Goal: Communication & Community: Share content

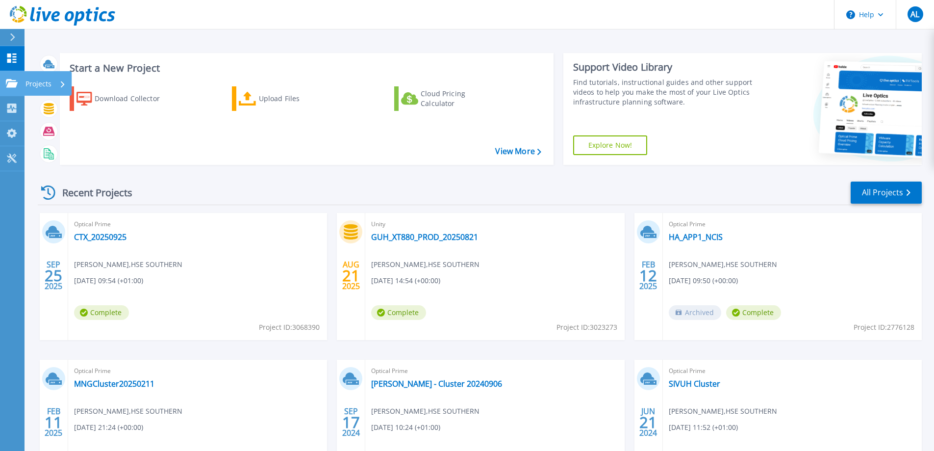
scroll to position [93, 0]
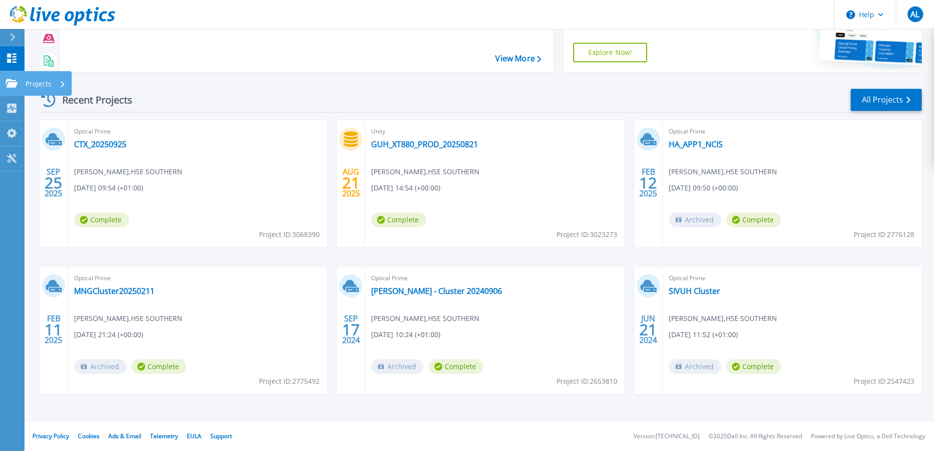
click at [13, 89] on link "Projects Projects" at bounding box center [12, 83] width 25 height 25
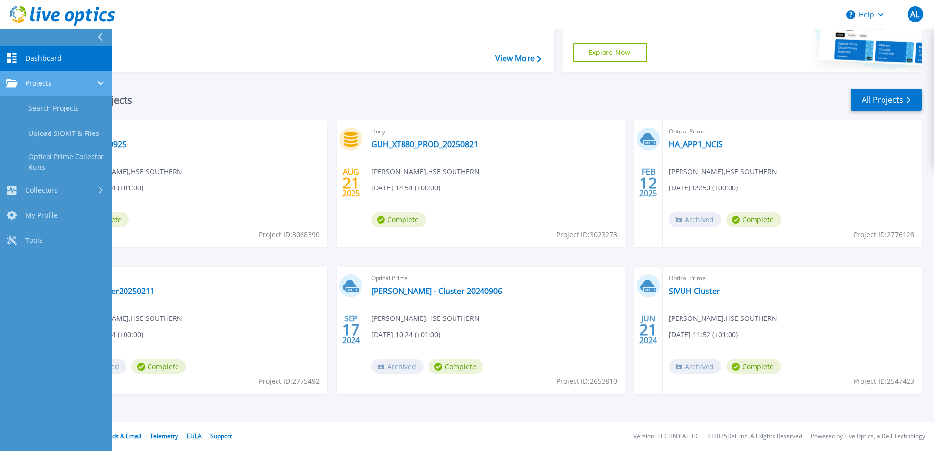
click at [38, 87] on span "Projects" at bounding box center [38, 83] width 26 height 9
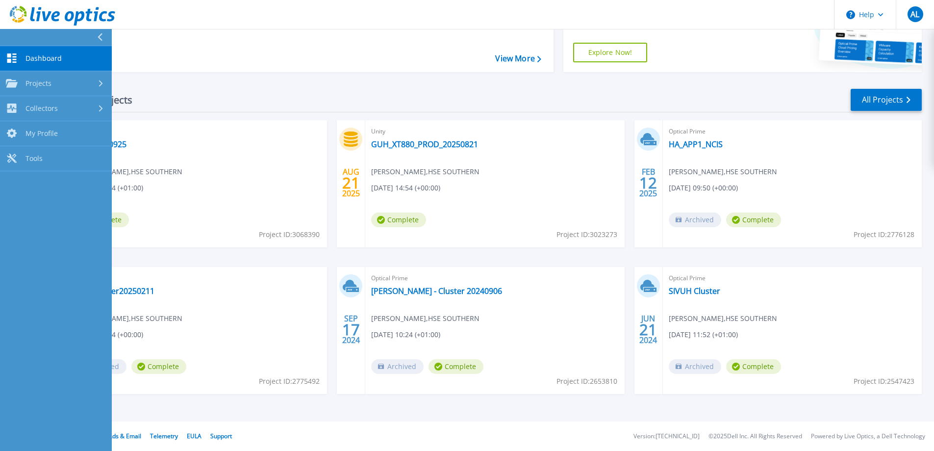
click at [46, 54] on span "Dashboard" at bounding box center [43, 58] width 36 height 9
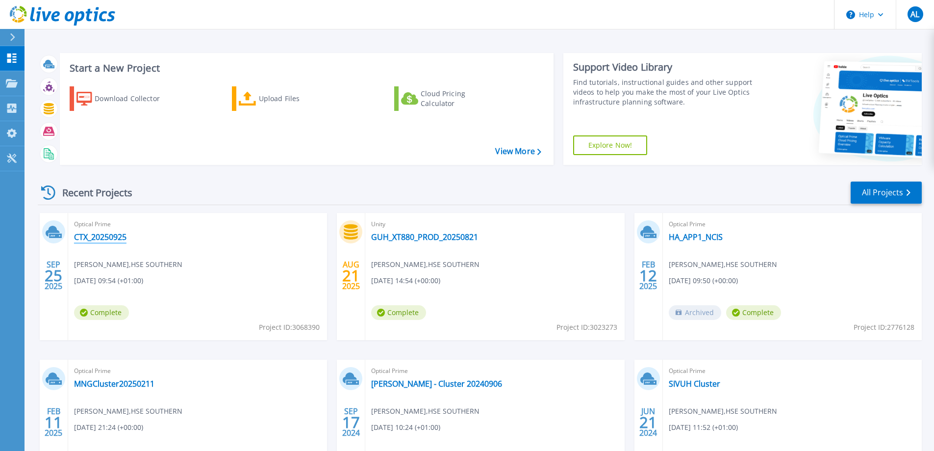
click at [98, 239] on link "CTX_20250925" at bounding box center [100, 237] width 52 height 10
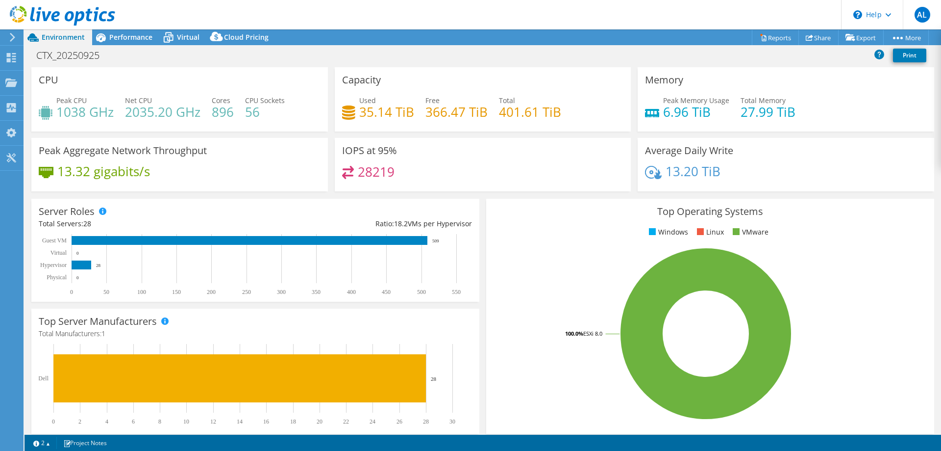
select select "USD"
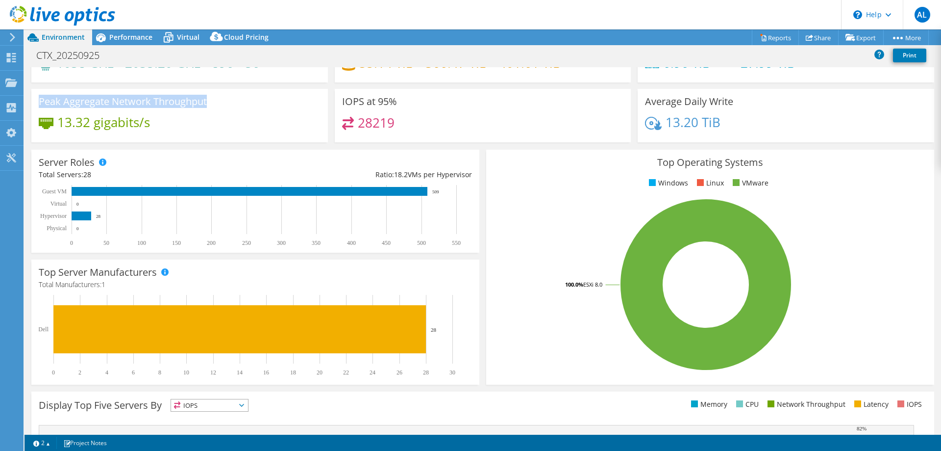
drag, startPoint x: 39, startPoint y: 103, endPoint x: 218, endPoint y: 104, distance: 179.4
click at [218, 104] on div "Peak Aggregate Network Throughput 13.32 gigabits/s" at bounding box center [179, 115] width 297 height 53
copy h3 "Peak Aggregate Network Throughput"
click at [762, 40] on link "Reports" at bounding box center [775, 37] width 47 height 15
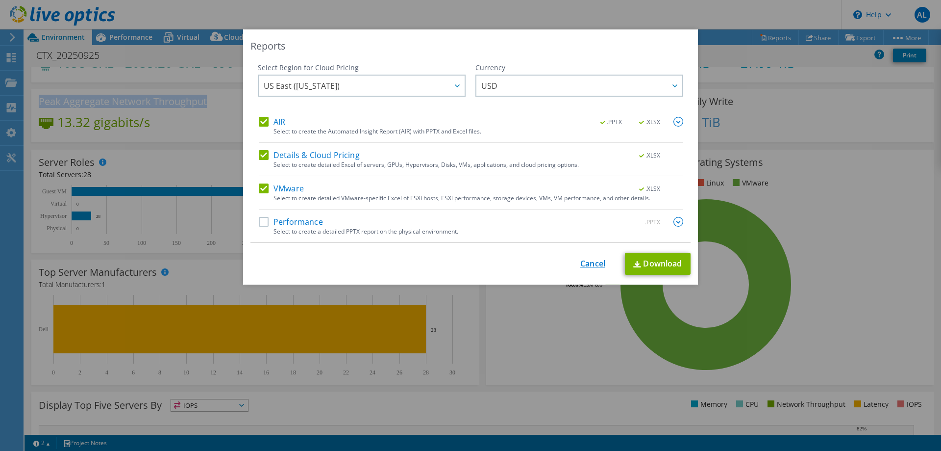
click at [582, 259] on link "Cancel" at bounding box center [592, 263] width 25 height 9
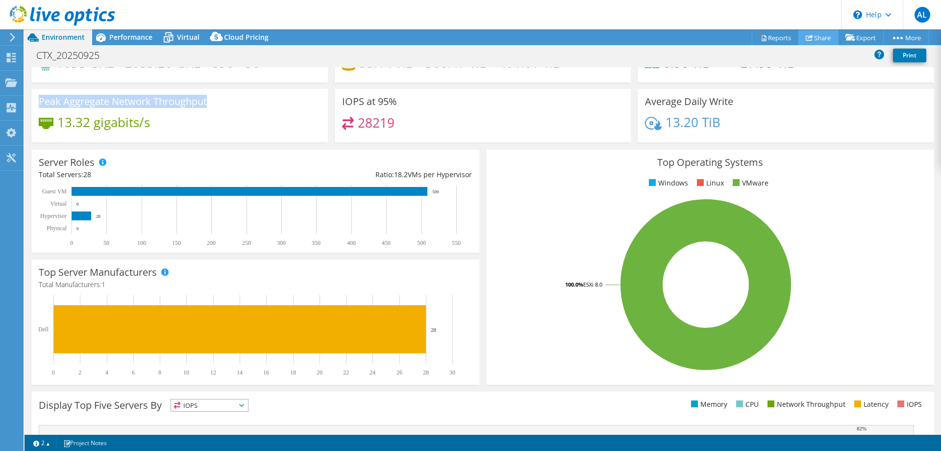
click at [815, 36] on link "Share" at bounding box center [819, 37] width 40 height 15
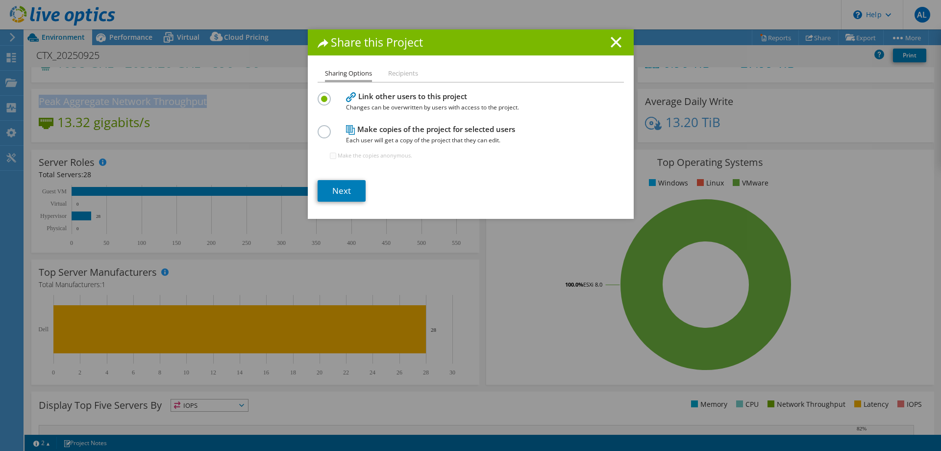
drag, startPoint x: 402, startPoint y: 96, endPoint x: 471, endPoint y: 93, distance: 68.2
click at [471, 93] on h4 "Link other users to this project Changes can be overwritten by users with acces…" at bounding box center [468, 102] width 245 height 22
drag, startPoint x: 363, startPoint y: 108, endPoint x: 519, endPoint y: 108, distance: 155.4
click at [519, 108] on span "Changes can be overwritten by users with access to the project." at bounding box center [468, 107] width 245 height 11
click at [327, 135] on div at bounding box center [326, 130] width 17 height 11
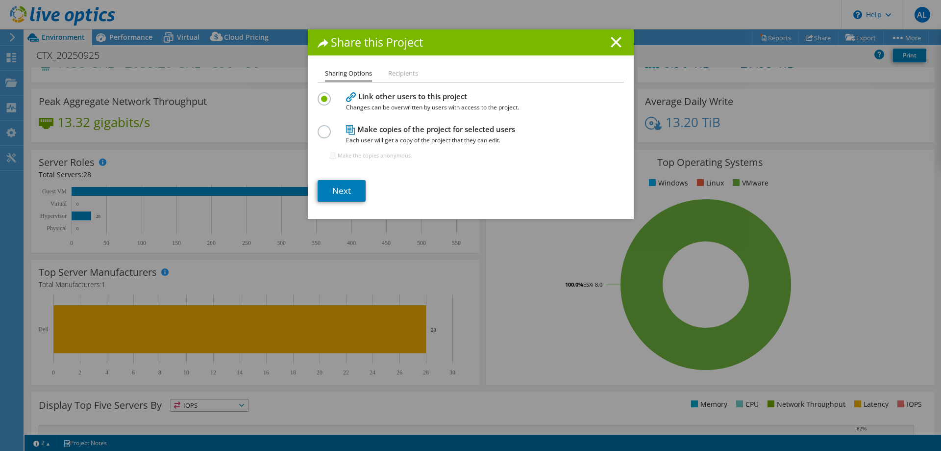
click at [322, 127] on label at bounding box center [326, 126] width 17 height 2
click at [0, 0] on input "radio" at bounding box center [0, 0] width 0 height 0
click at [331, 152] on input "Make the copies anonymous." at bounding box center [333, 155] width 6 height 6
click at [330, 155] on input "Make the copies anonymous." at bounding box center [333, 155] width 6 height 6
checkbox input "false"
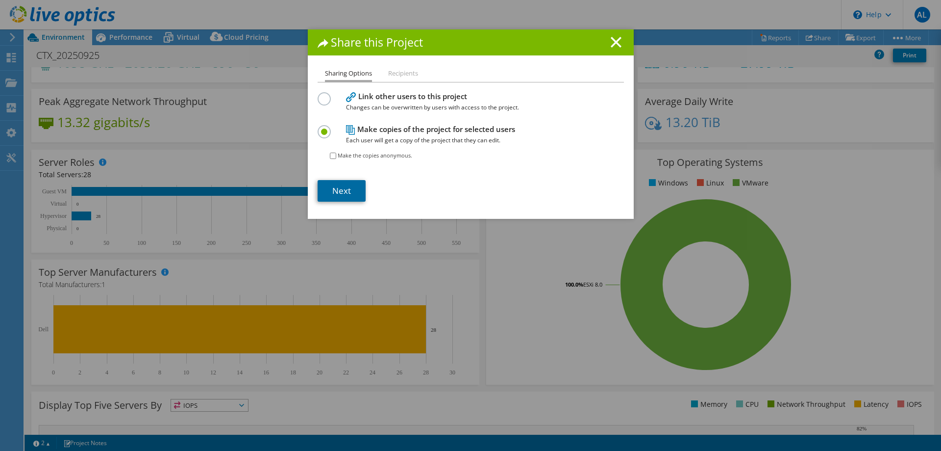
click at [332, 188] on link "Next" at bounding box center [342, 191] width 48 height 22
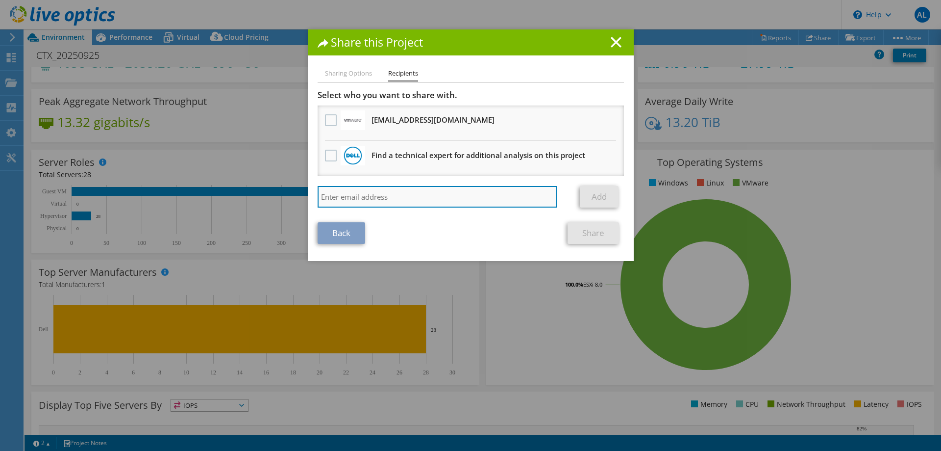
click at [347, 193] on input "search" at bounding box center [438, 197] width 240 height 22
type input "eoghan"
drag, startPoint x: 341, startPoint y: 201, endPoint x: 301, endPoint y: 192, distance: 40.8
click at [301, 192] on div "Share this Project Sharing Options Recipients Link other users to this project …" at bounding box center [470, 225] width 941 height 392
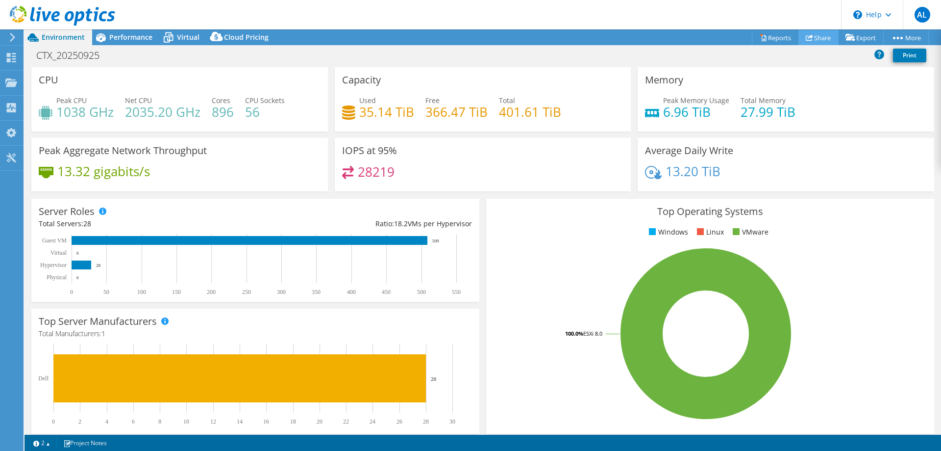
click at [809, 42] on link "Share" at bounding box center [819, 37] width 40 height 15
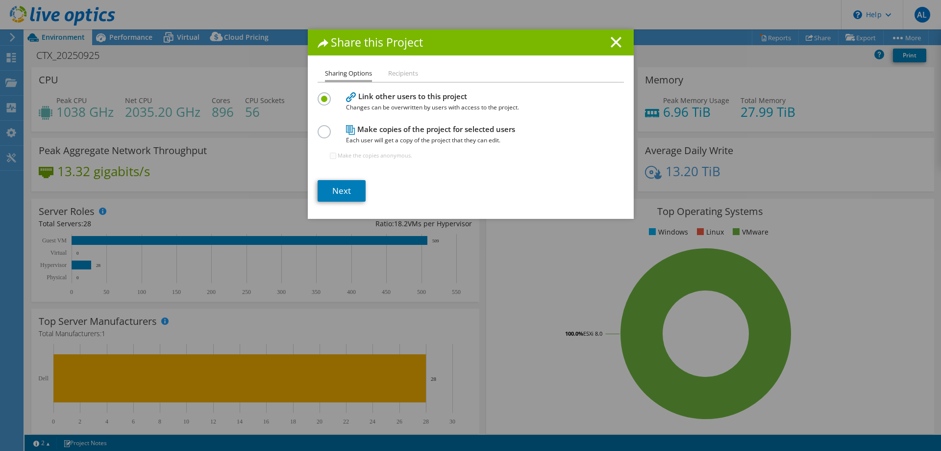
drag, startPoint x: 324, startPoint y: 130, endPoint x: 326, endPoint y: 152, distance: 22.1
click at [323, 127] on label at bounding box center [326, 126] width 17 height 2
click at [0, 0] on input "radio" at bounding box center [0, 0] width 0 height 0
click at [331, 187] on link "Next" at bounding box center [342, 191] width 48 height 22
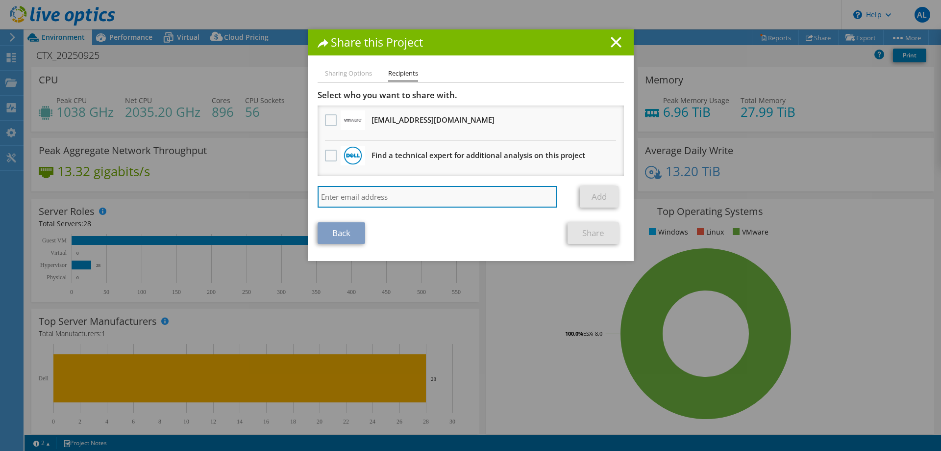
click at [342, 195] on input "search" at bounding box center [438, 197] width 240 height 22
paste input "Egan, Eoghan <Eoghan.Egan@dell.com>"
type input "Egan, Eoghan <Eoghan.Egan@dell.com>"
drag, startPoint x: 369, startPoint y: 197, endPoint x: 275, endPoint y: 183, distance: 95.0
click at [275, 183] on div "Share this Project Sharing Options Recipients Link other users to this project …" at bounding box center [470, 225] width 941 height 392
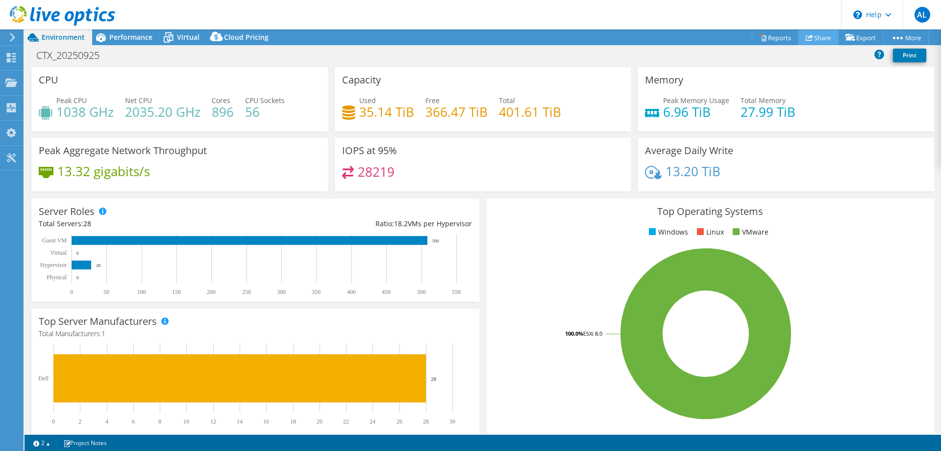
click at [810, 38] on link "Share" at bounding box center [819, 37] width 40 height 15
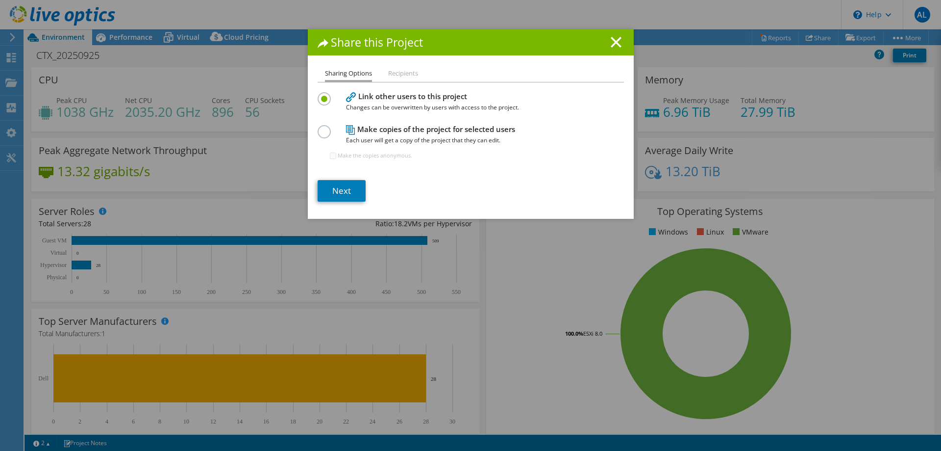
click at [322, 127] on label at bounding box center [326, 126] width 17 height 2
click at [0, 0] on input "radio" at bounding box center [0, 0] width 0 height 0
click at [331, 192] on link "Next" at bounding box center [342, 191] width 48 height 22
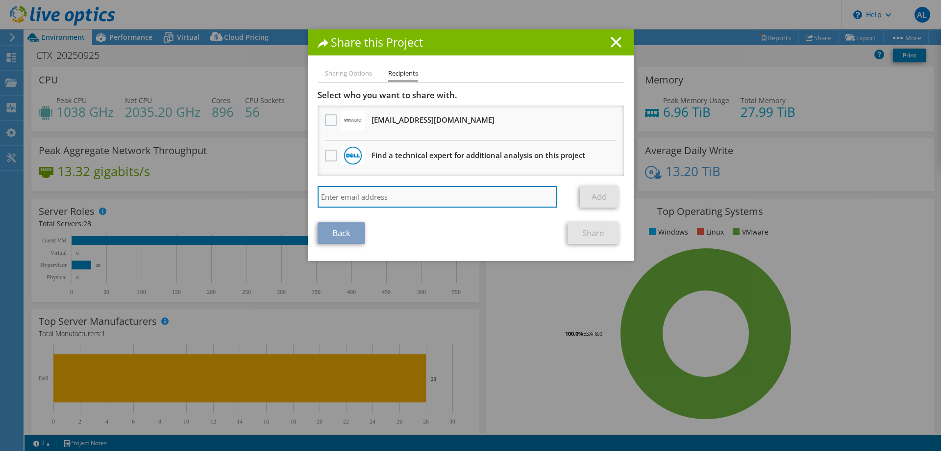
click at [373, 197] on input "search" at bounding box center [438, 197] width 240 height 22
drag, startPoint x: 373, startPoint y: 196, endPoint x: 344, endPoint y: 196, distance: 28.9
click at [344, 196] on input "search" at bounding box center [438, 197] width 240 height 22
drag, startPoint x: 367, startPoint y: 195, endPoint x: 316, endPoint y: 196, distance: 51.0
click at [318, 195] on input "Egan, Eoghan <Eoghan.Egan@dell.com>" at bounding box center [438, 197] width 240 height 22
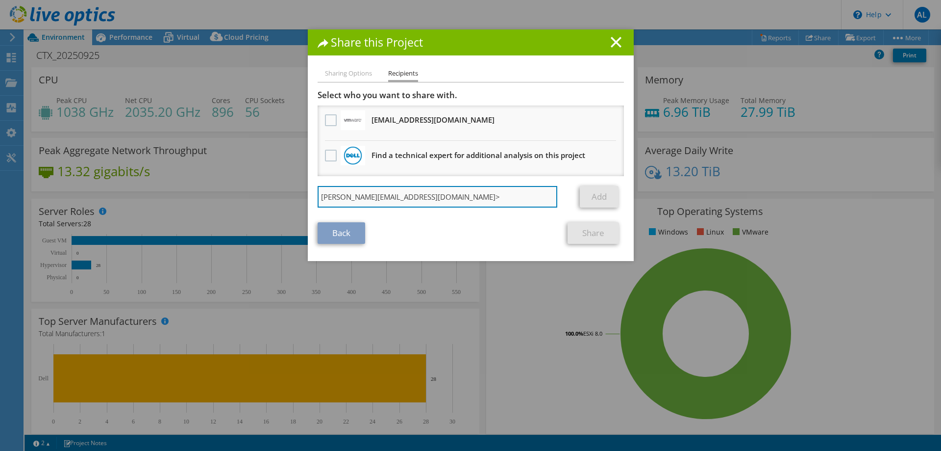
drag, startPoint x: 397, startPoint y: 197, endPoint x: 407, endPoint y: 197, distance: 10.8
click at [407, 197] on input "Eoghan.Egan@dell.com>" at bounding box center [438, 197] width 240 height 22
type input "Eoghan.Egan@dell.com"
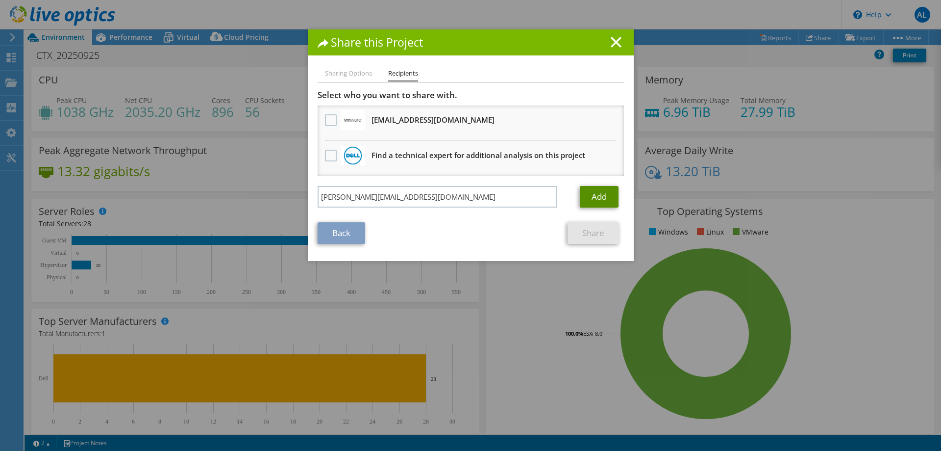
click at [596, 200] on link "Add" at bounding box center [599, 197] width 39 height 22
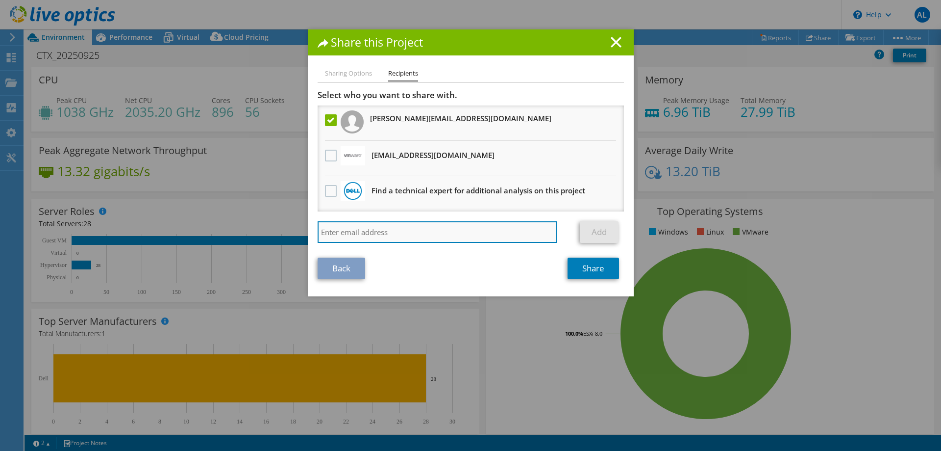
click at [391, 231] on input "search" at bounding box center [438, 232] width 240 height 22
paste input "ONeill, Cillian <cillian.oneill@dell.com>"
click at [373, 232] on input "ONeill, Cillian <cillian.oneill@dell.com>" at bounding box center [438, 232] width 240 height 22
type input "cillian.oneill@dell.com"
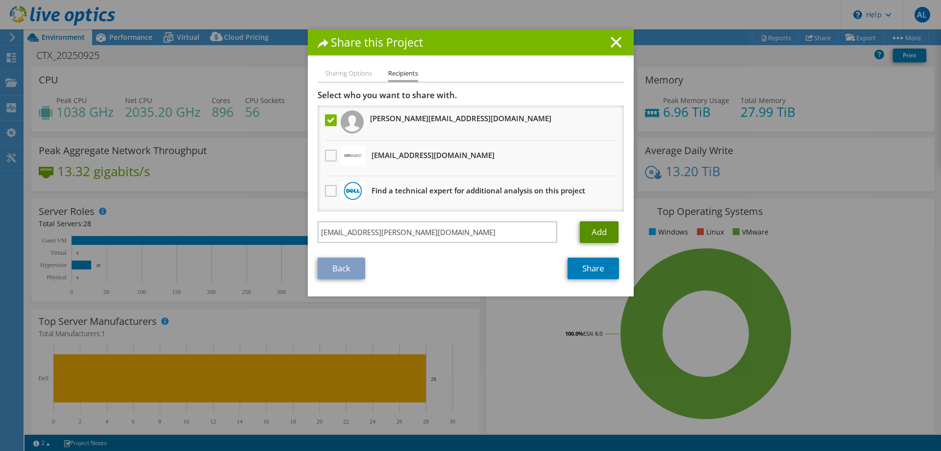
click at [595, 232] on link "Add" at bounding box center [599, 232] width 39 height 22
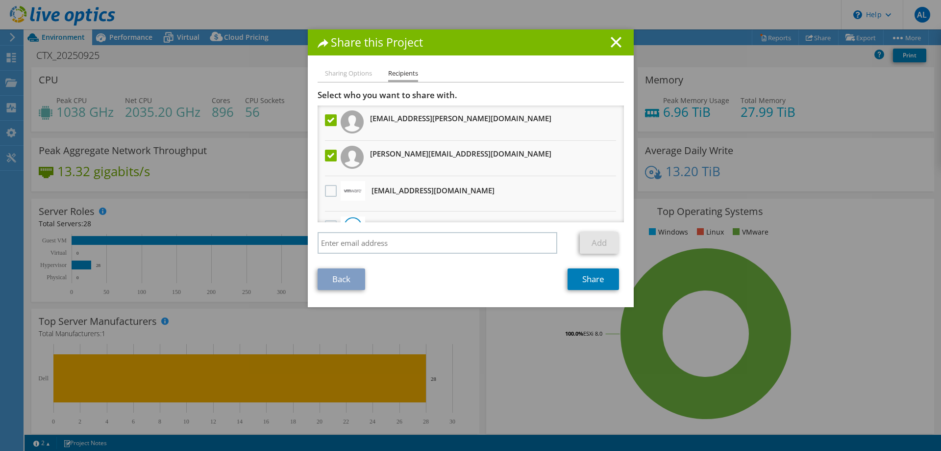
scroll to position [25, 0]
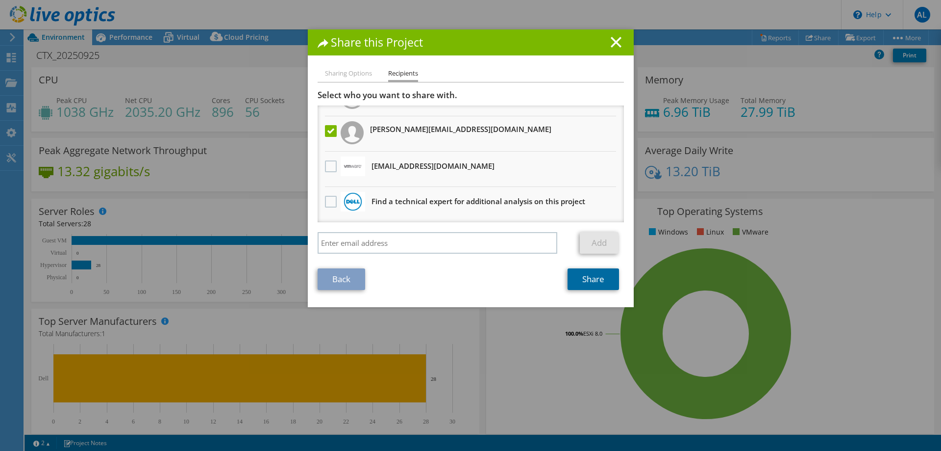
click at [586, 280] on link "Share" at bounding box center [593, 279] width 51 height 22
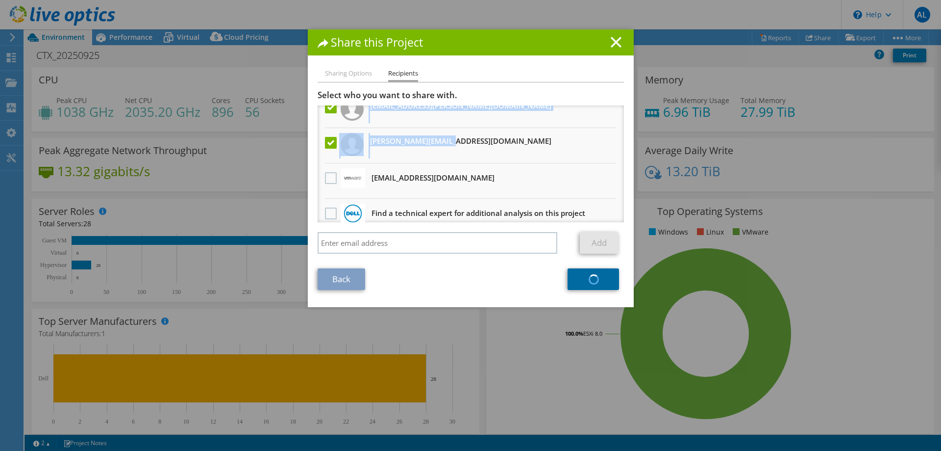
scroll to position [0, 0]
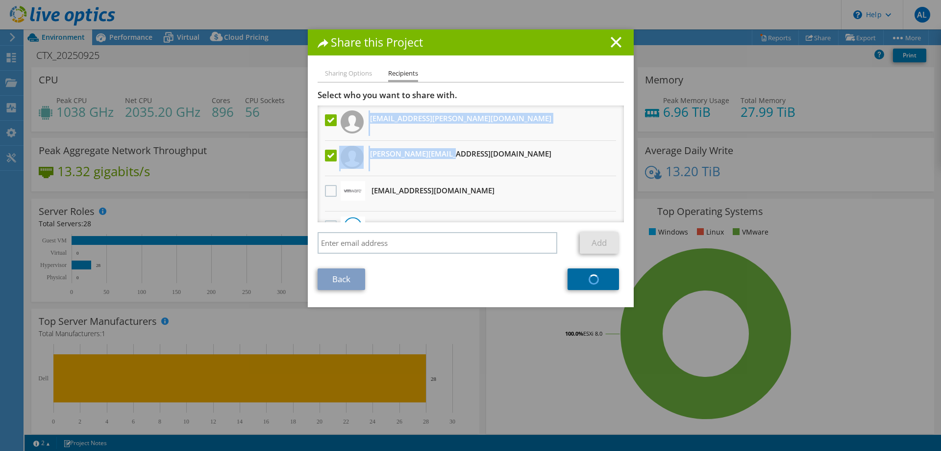
drag, startPoint x: 455, startPoint y: 128, endPoint x: 362, endPoint y: 118, distance: 93.7
click at [362, 118] on ul "cillian.oneill@dell.com Eoghan.Egan@dell.com louattesting@vmware.com Will recei…" at bounding box center [471, 175] width 306 height 141
copy ul "cillian.oneill@dell.com Eoghan.Egan@dell.com"
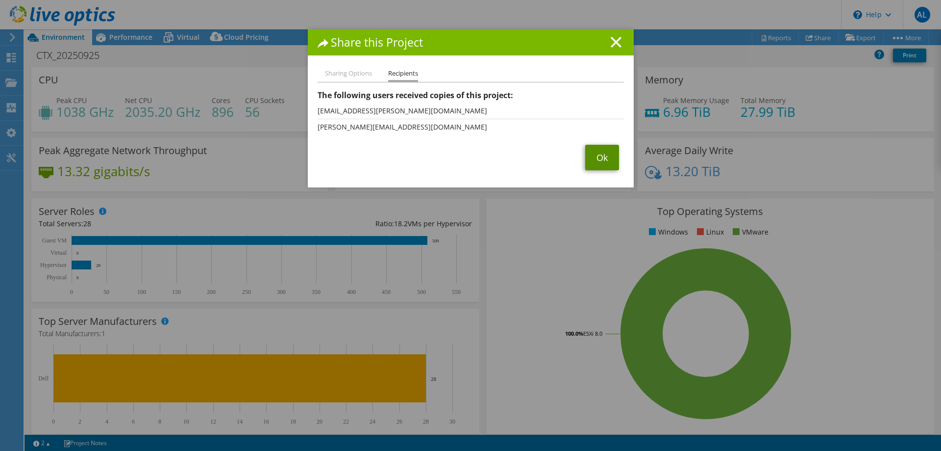
click at [587, 156] on link "Ok" at bounding box center [602, 157] width 34 height 25
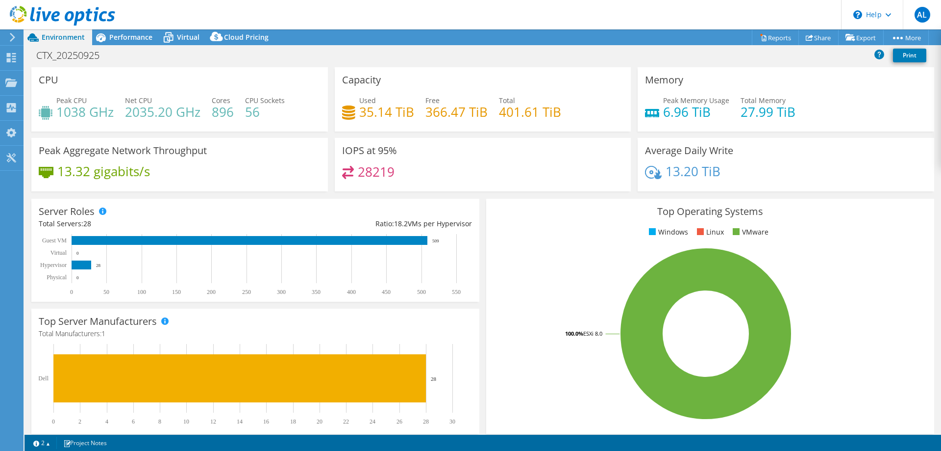
drag, startPoint x: 44, startPoint y: 239, endPoint x: 184, endPoint y: 241, distance: 139.7
click at [69, 241] on rect at bounding box center [251, 264] width 425 height 61
drag, startPoint x: 432, startPoint y: 238, endPoint x: 440, endPoint y: 238, distance: 7.9
click at [438, 238] on icon "0 50 100 150 200 250 300 350 400 450 500 550 Physical Hypervisor Virtual Guest …" at bounding box center [251, 264] width 425 height 61
drag, startPoint x: 345, startPoint y: 81, endPoint x: 385, endPoint y: 83, distance: 40.7
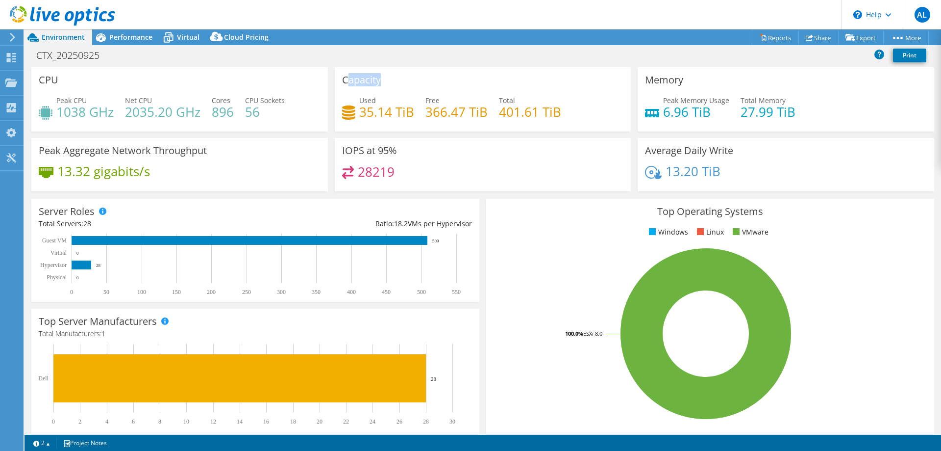
click at [385, 83] on div "Capacity Used 35.14 TiB Free 366.47 TiB Total 401.61 TiB" at bounding box center [483, 99] width 297 height 64
drag, startPoint x: 57, startPoint y: 101, endPoint x: 162, endPoint y: 116, distance: 105.9
click at [162, 116] on div "Peak CPU 1038 GHz Net CPU 2035.20 GHz Cores 896 CPU Sockets 56" at bounding box center [180, 111] width 282 height 32
